Goal: Task Accomplishment & Management: Manage account settings

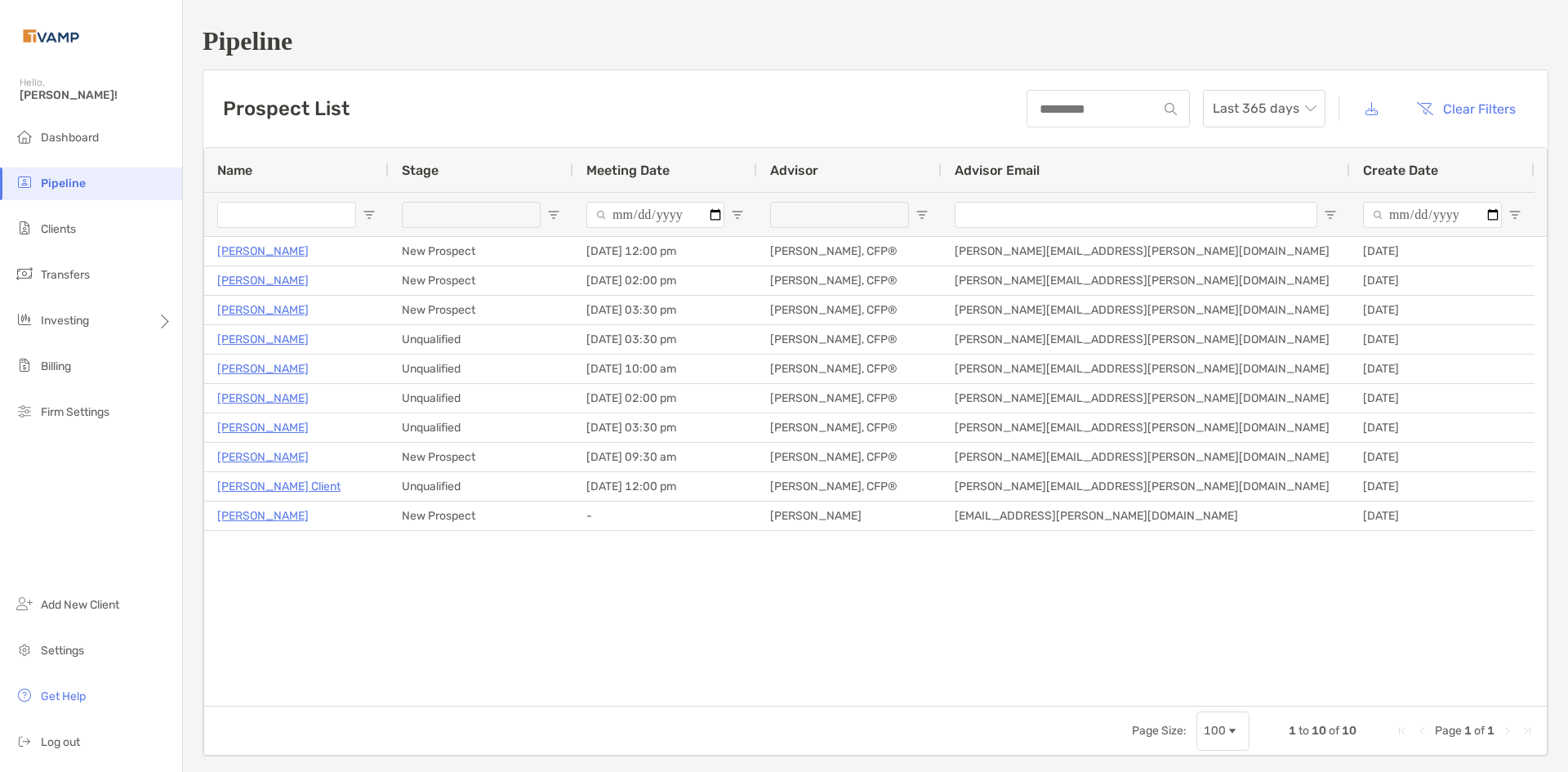
click at [71, 185] on span "Pipeline" at bounding box center [63, 184] width 45 height 14
click at [275, 38] on h1 "Pipeline" at bounding box center [875, 42] width 1346 height 30
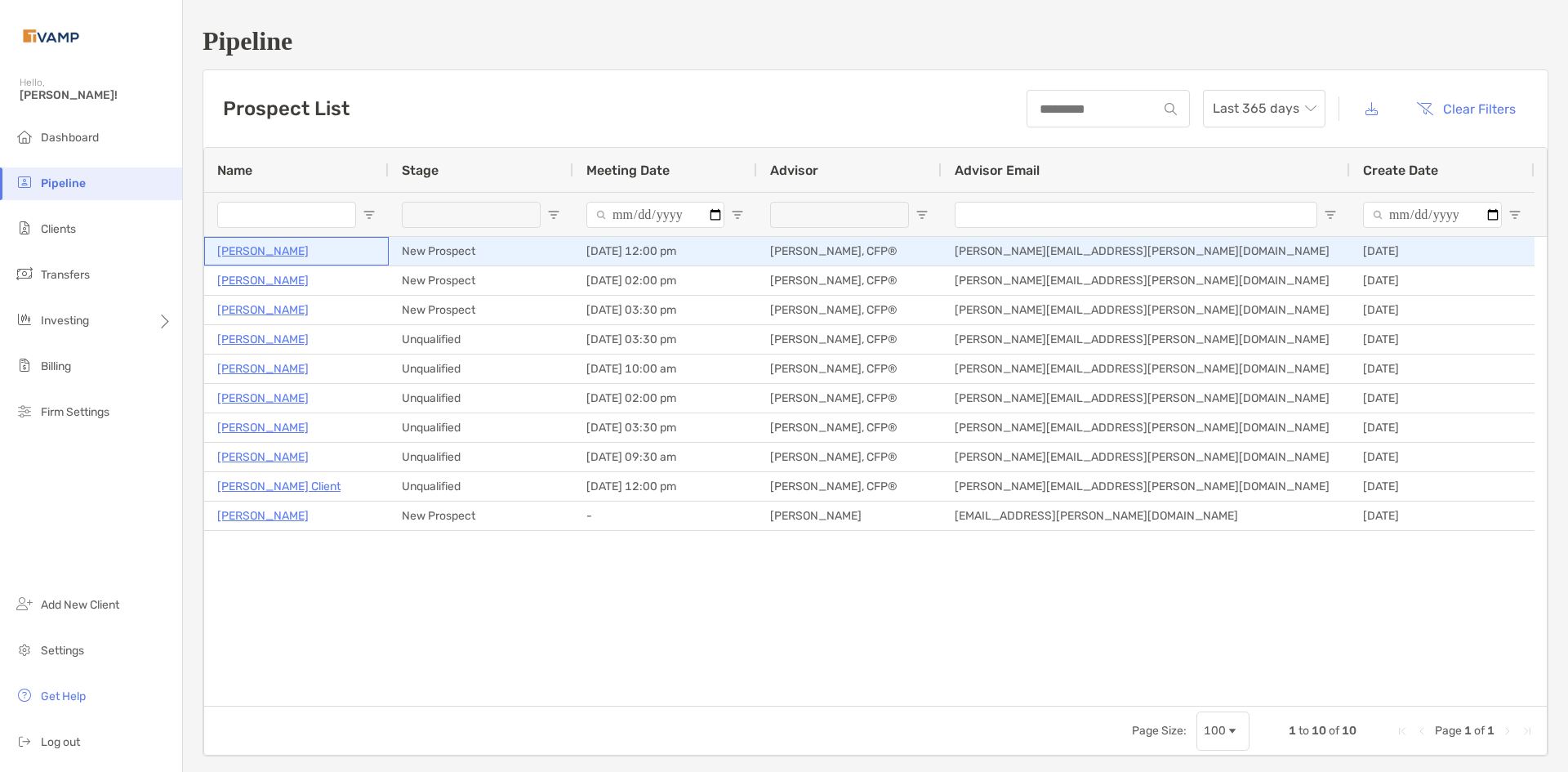
click at [258, 255] on p "[PERSON_NAME]" at bounding box center [263, 251] width 92 height 20
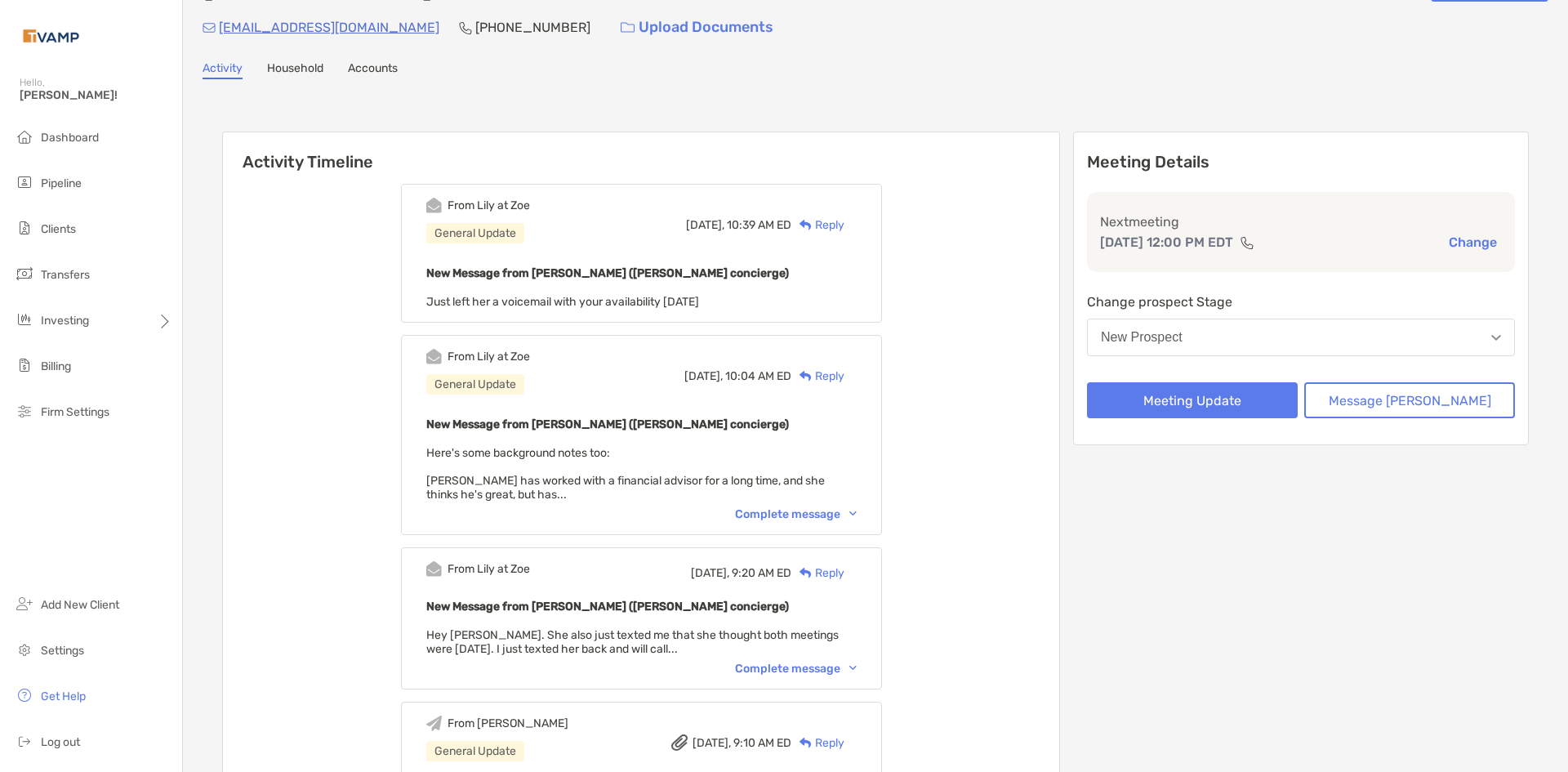
scroll to position [82, 0]
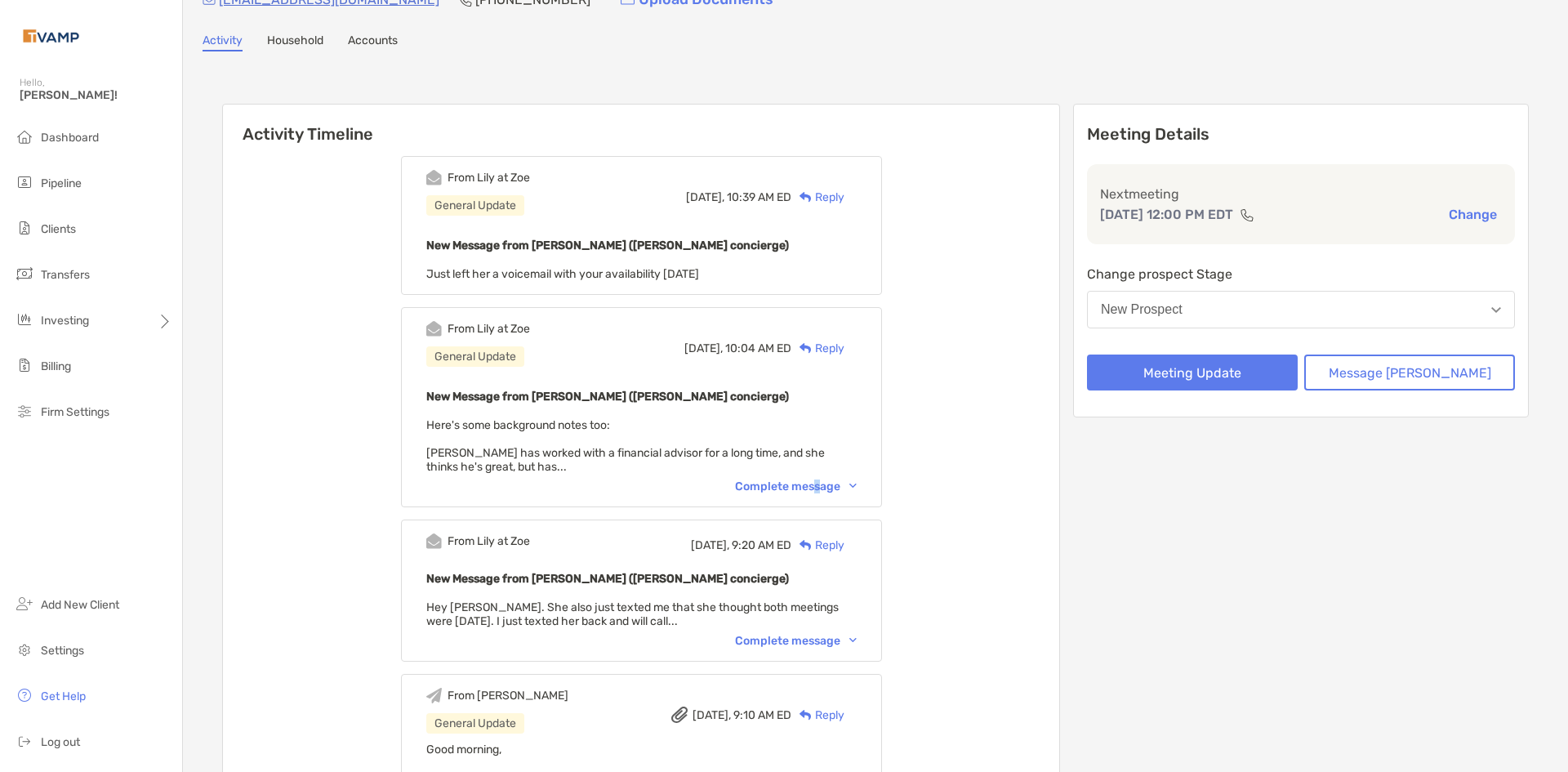
click at [840, 488] on div "Complete message" at bounding box center [796, 487] width 122 height 14
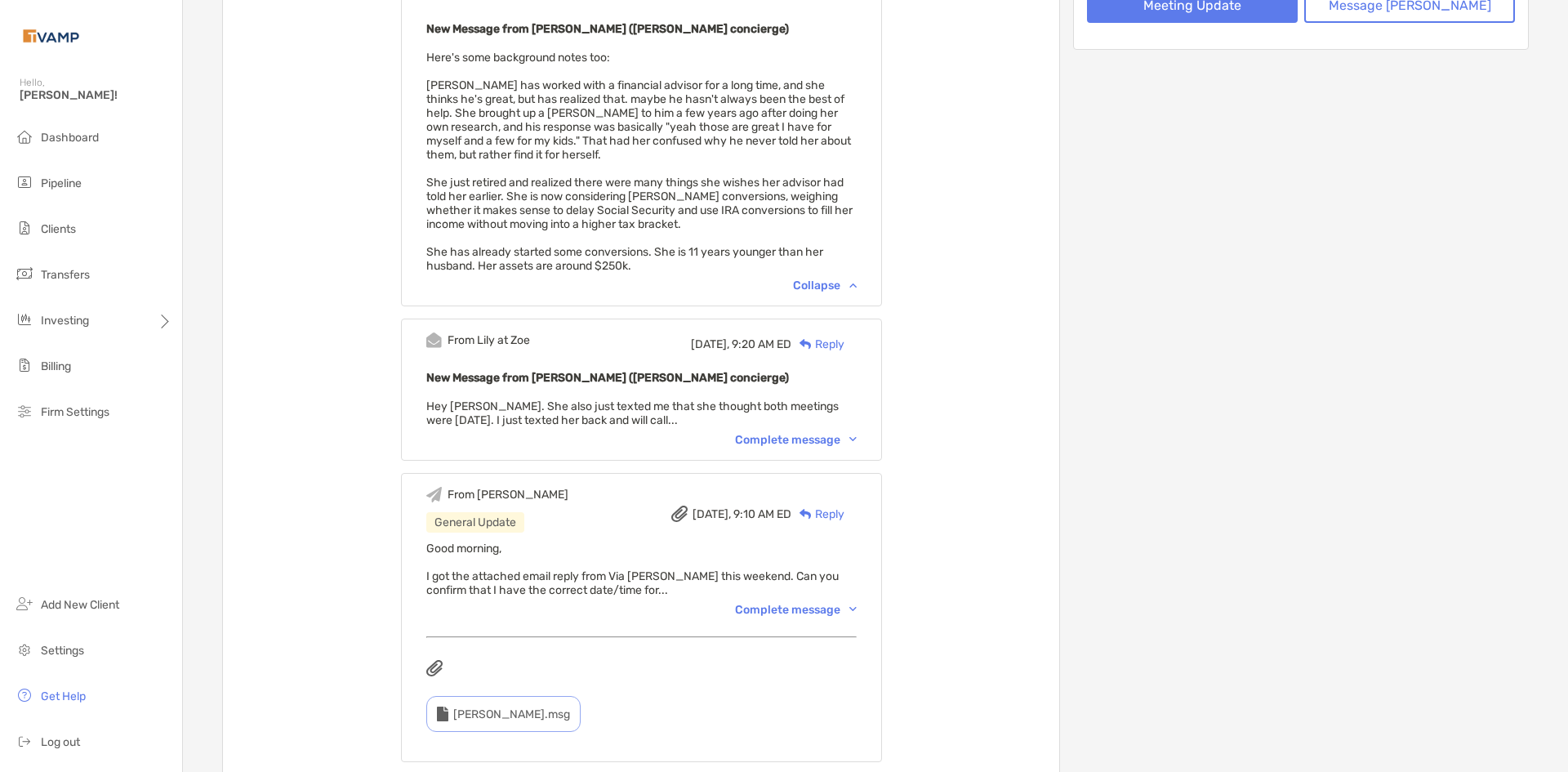
scroll to position [490, 0]
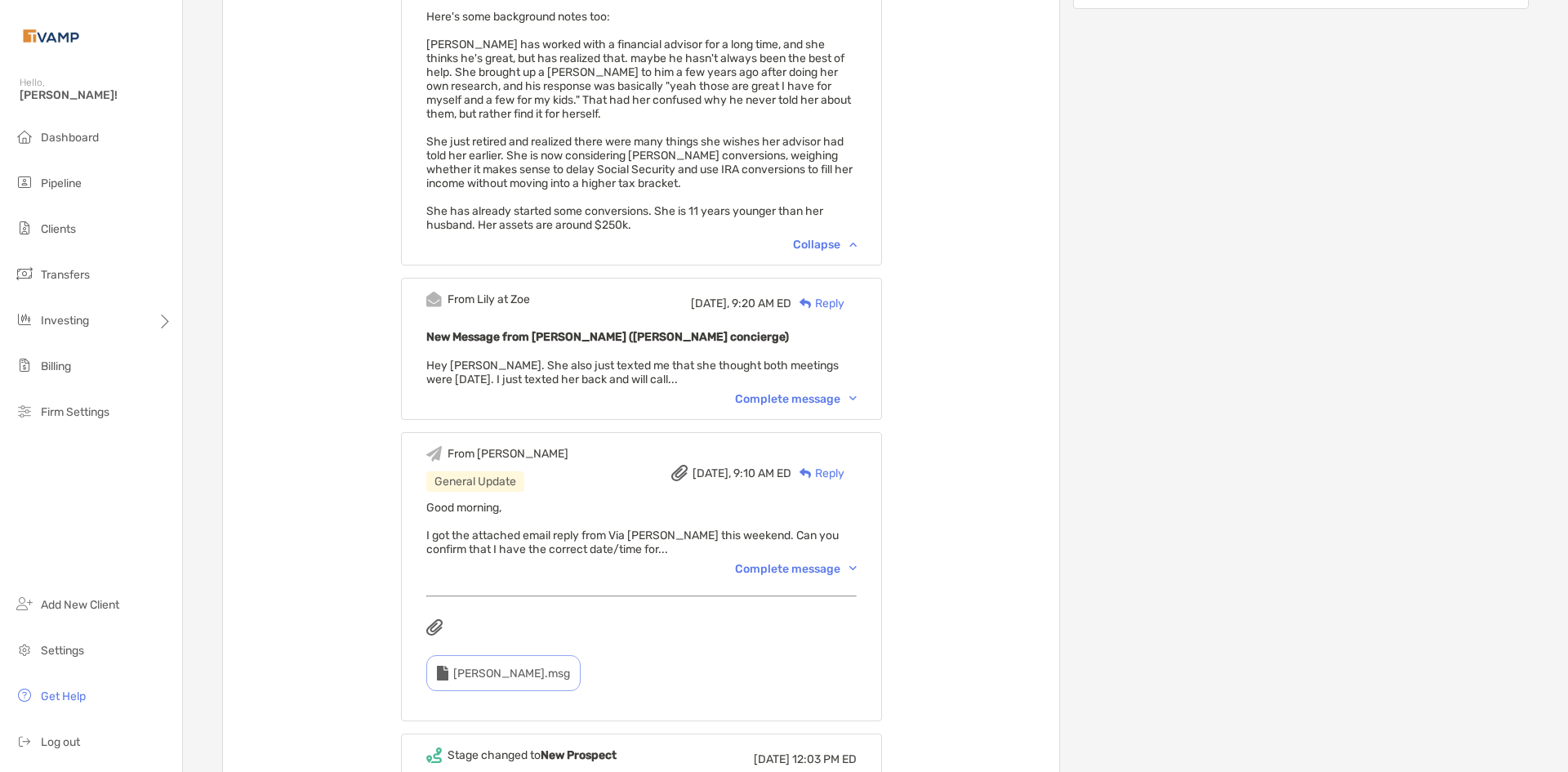
click at [856, 566] on div "Complete message" at bounding box center [796, 570] width 122 height 14
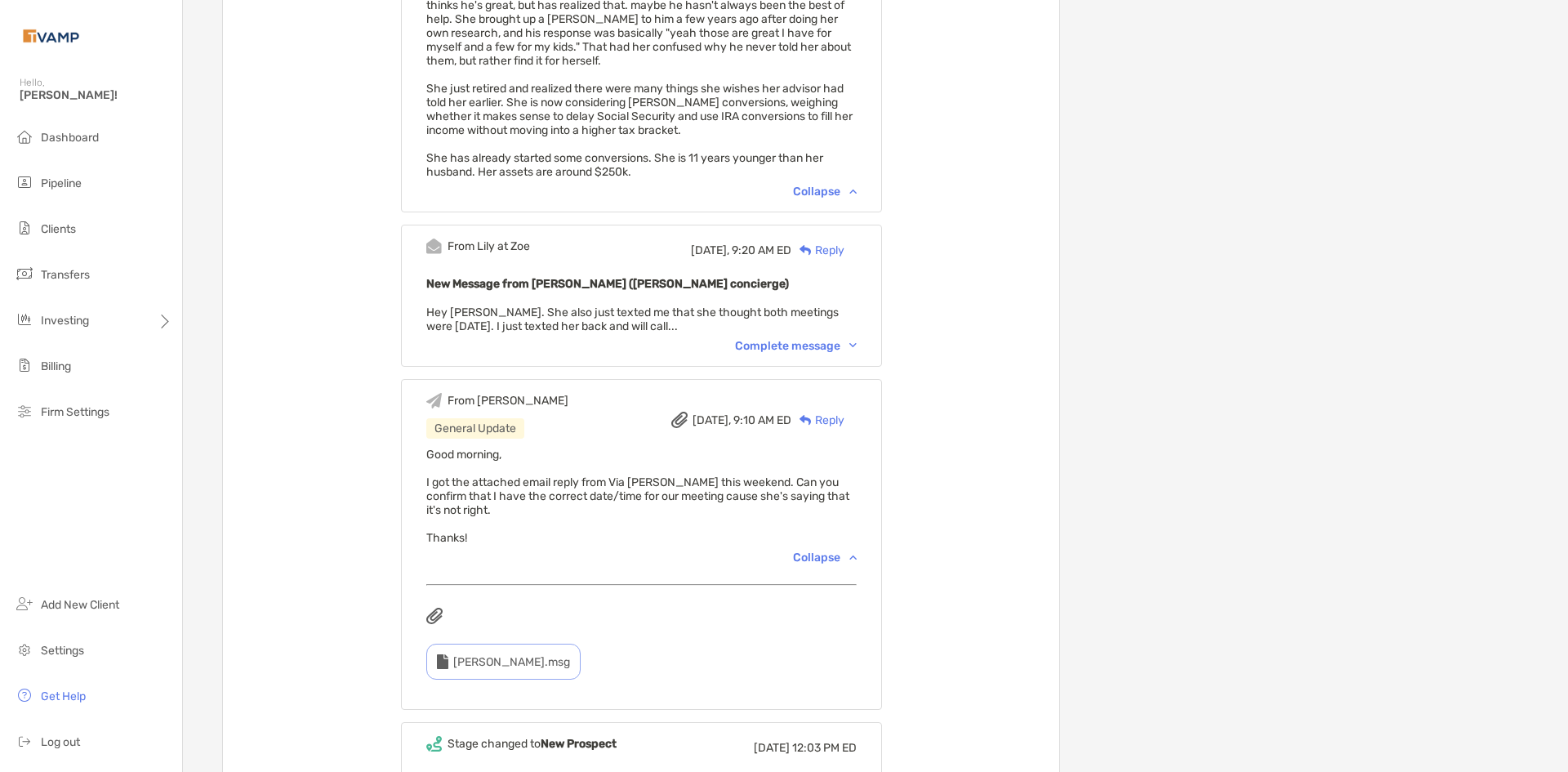
scroll to position [572, 0]
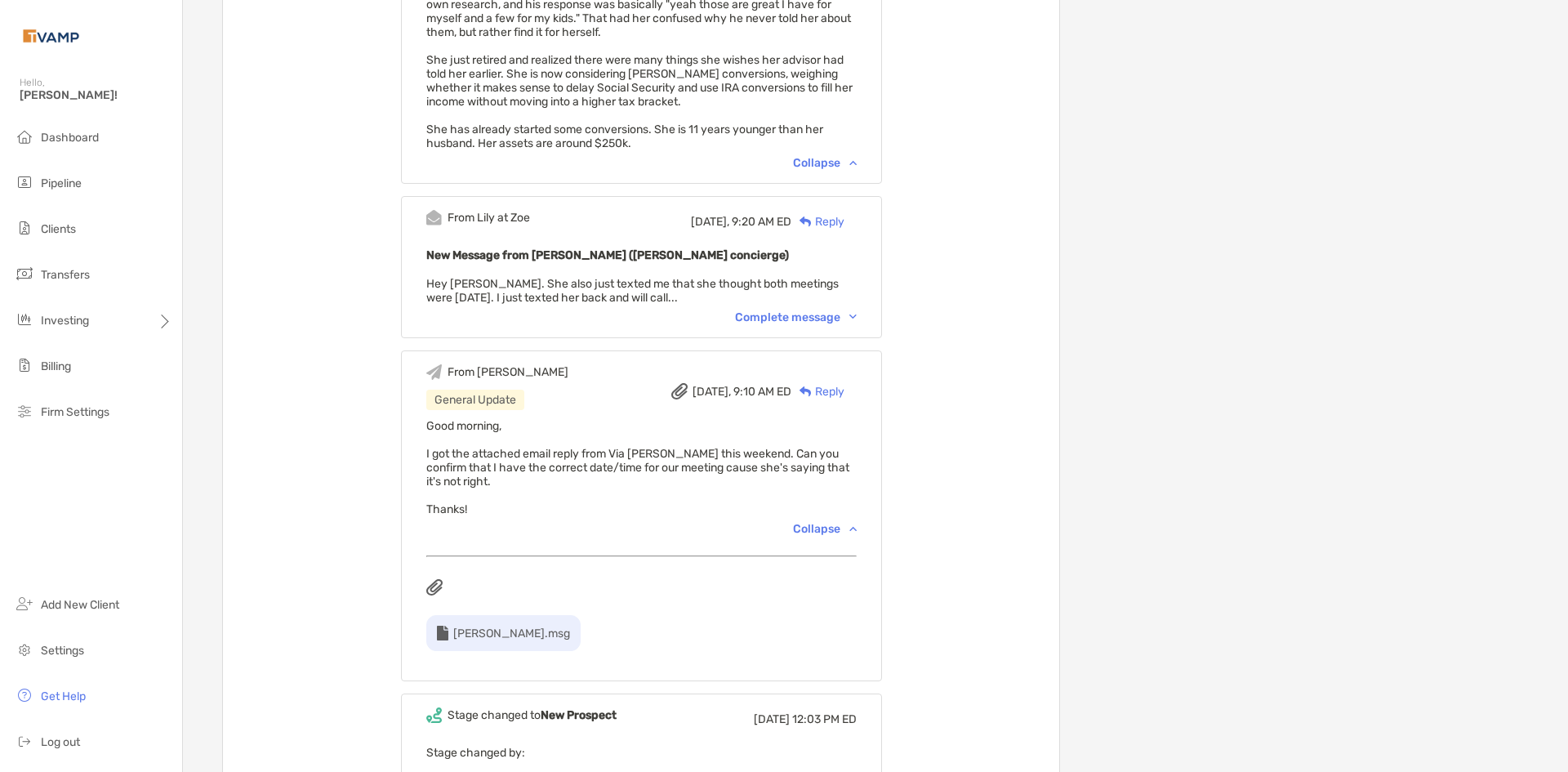
click at [497, 628] on div "[PERSON_NAME].msg" at bounding box center [503, 633] width 155 height 36
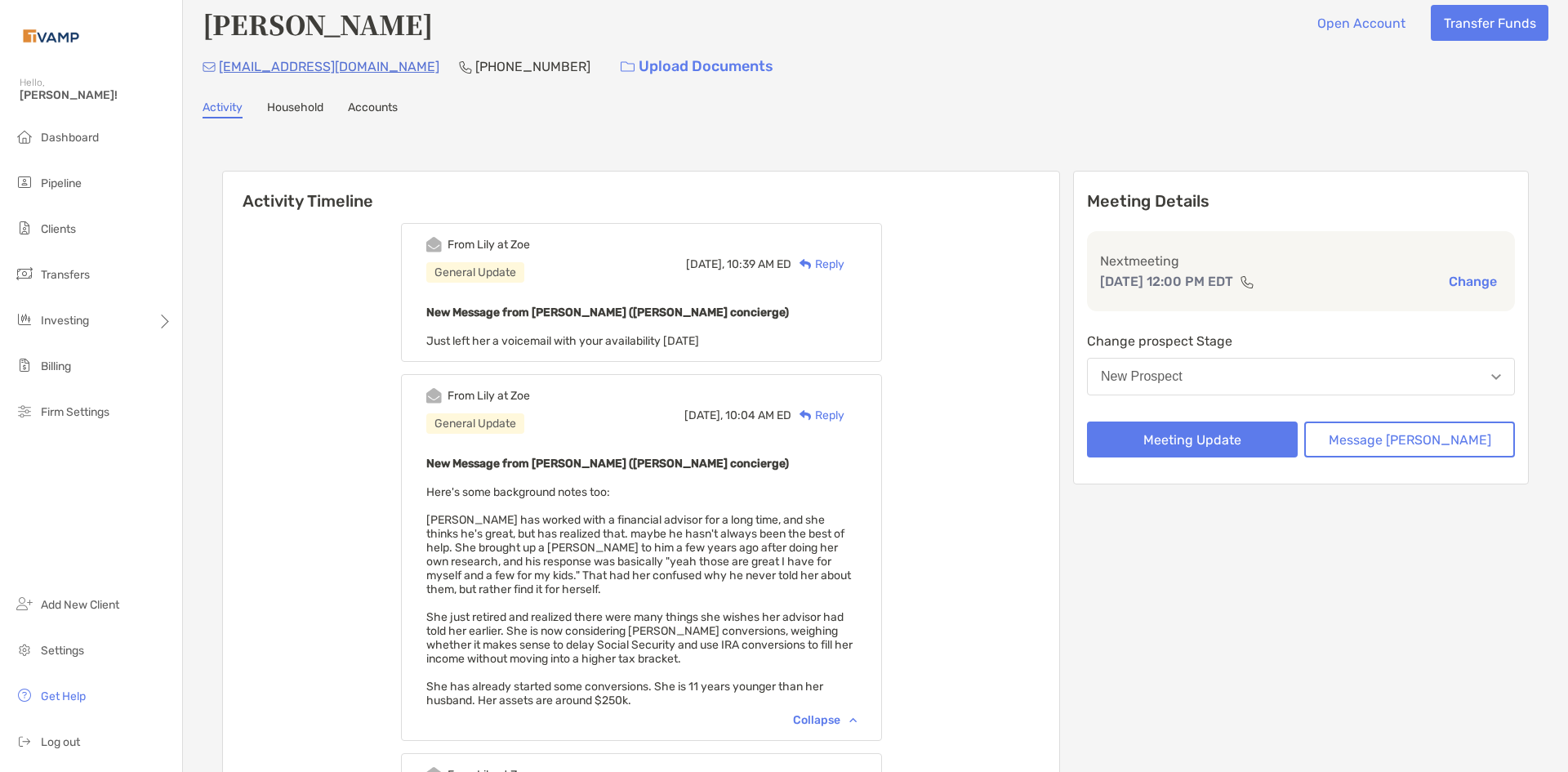
scroll to position [0, 0]
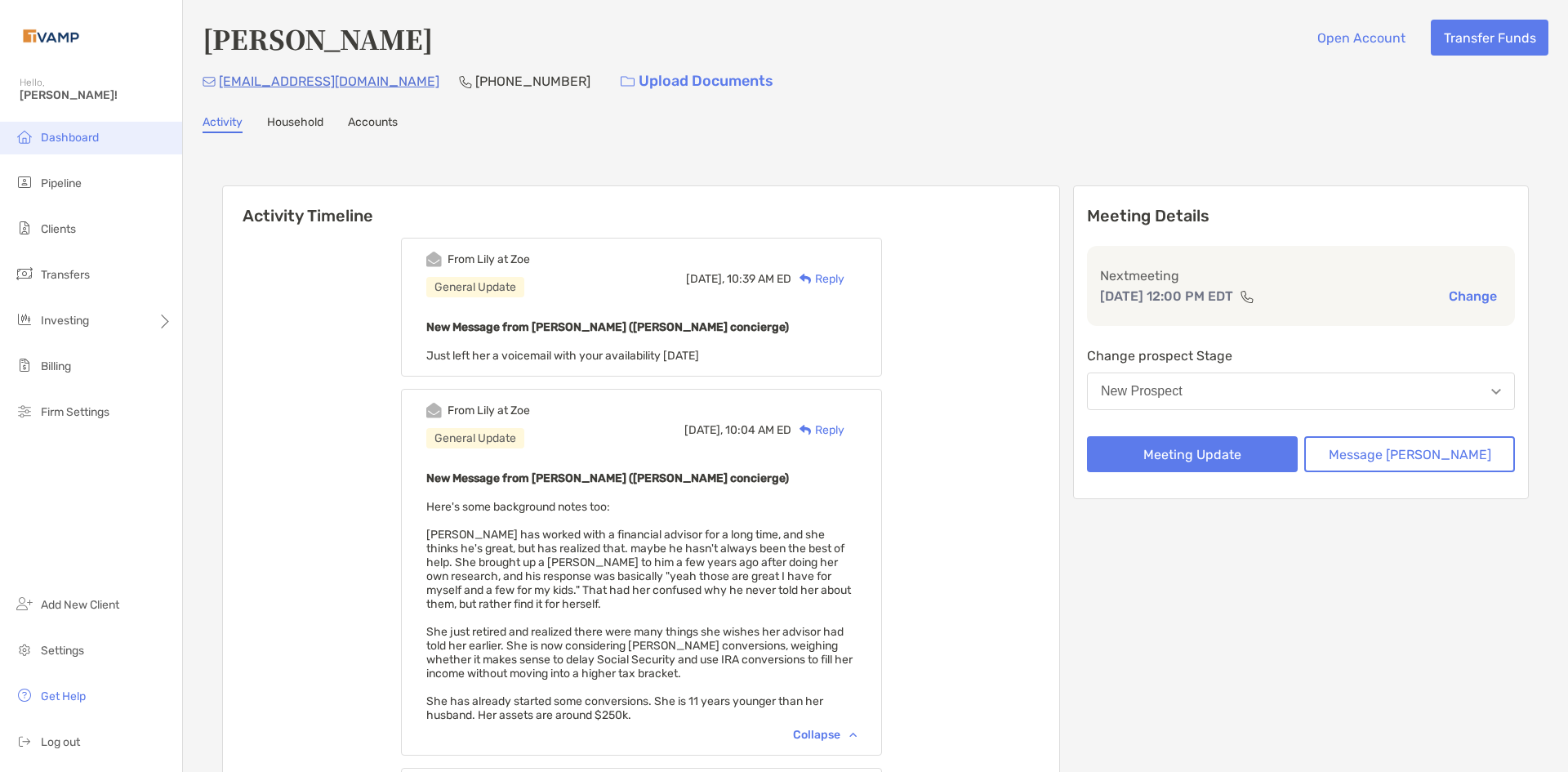
click at [68, 125] on li "Dashboard" at bounding box center [91, 138] width 182 height 33
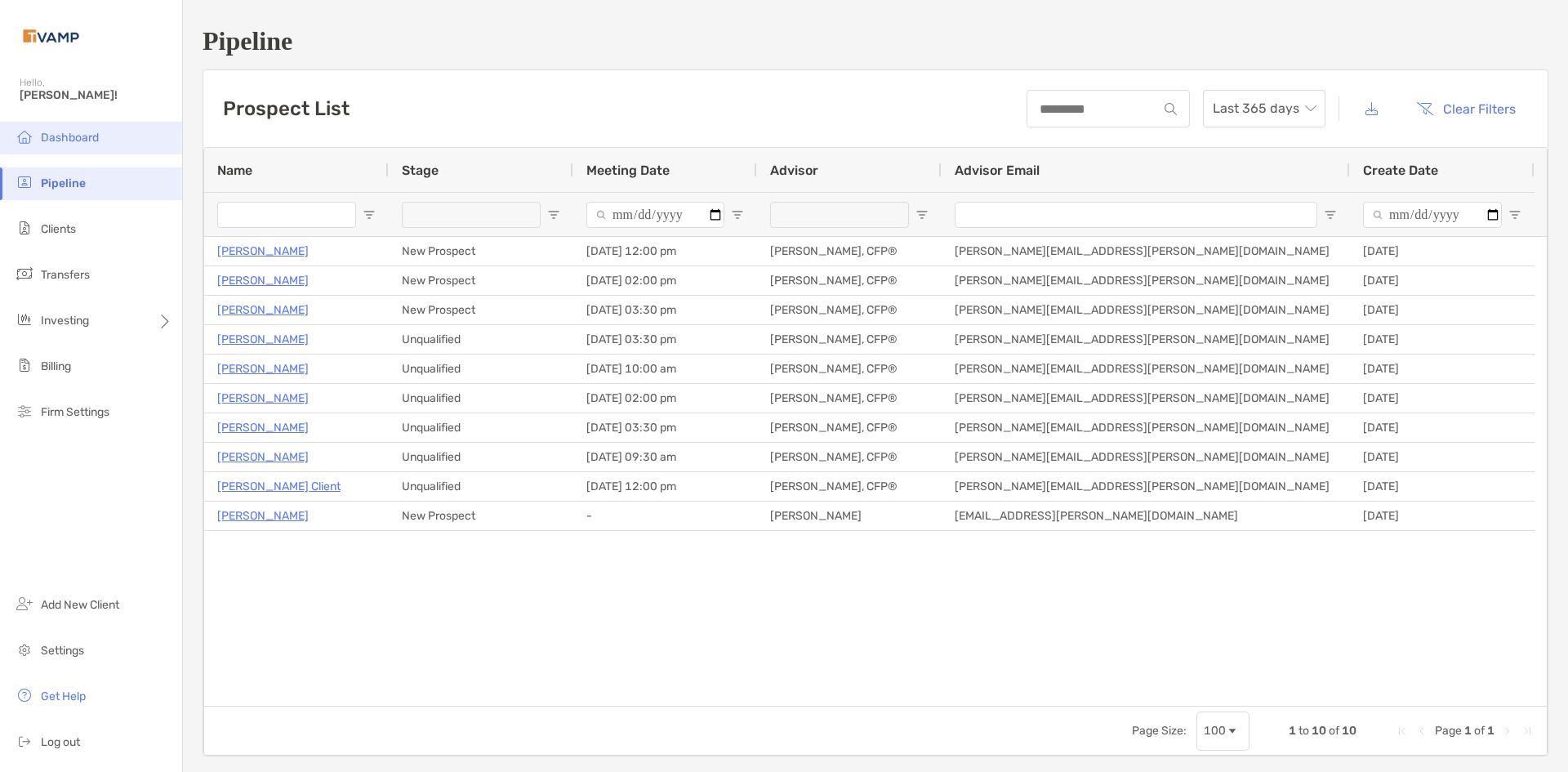
click at [73, 133] on span "Dashboard" at bounding box center [70, 138] width 58 height 14
